Goal: Navigation & Orientation: Find specific page/section

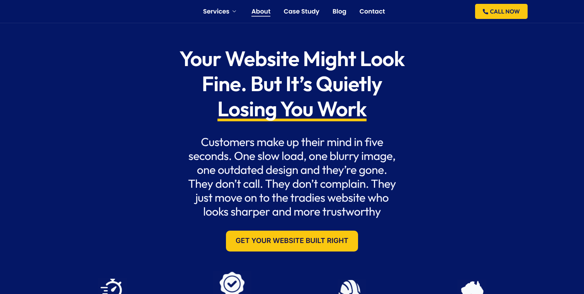
click at [266, 9] on link "About" at bounding box center [260, 11] width 19 height 6
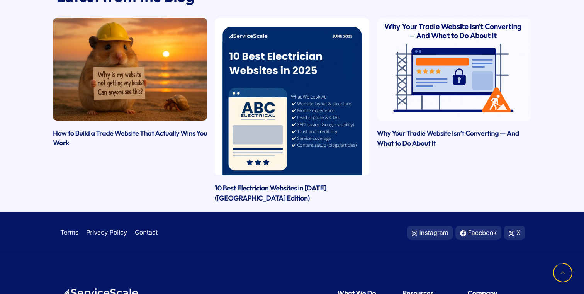
scroll to position [1095, 0]
